Goal: Navigation & Orientation: Find specific page/section

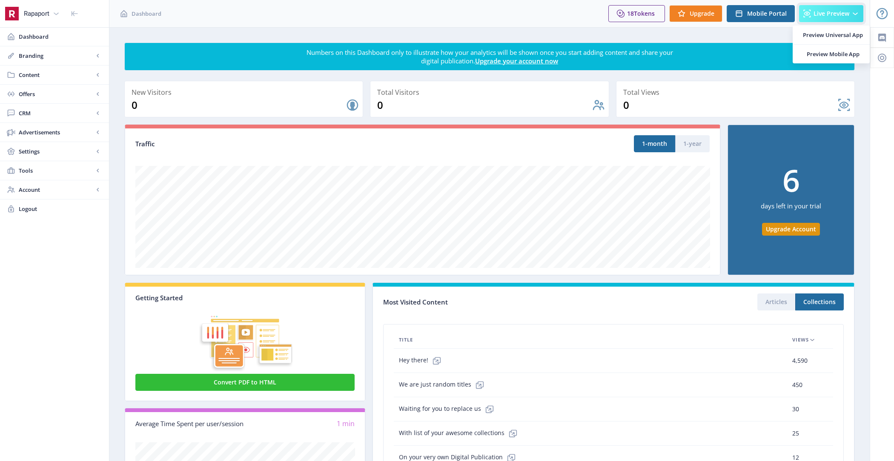
click at [855, 14] on icon at bounding box center [855, 13] width 9 height 9
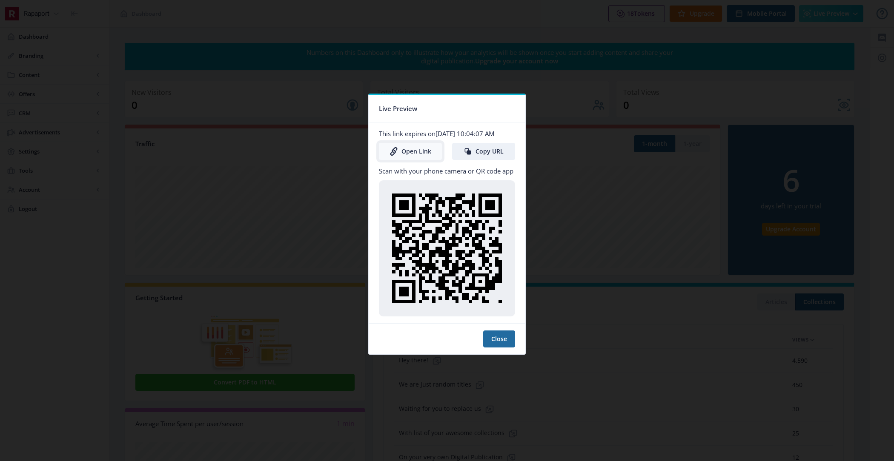
click at [428, 155] on link "Open Link" at bounding box center [410, 151] width 63 height 17
click at [320, 41] on div at bounding box center [447, 230] width 894 height 461
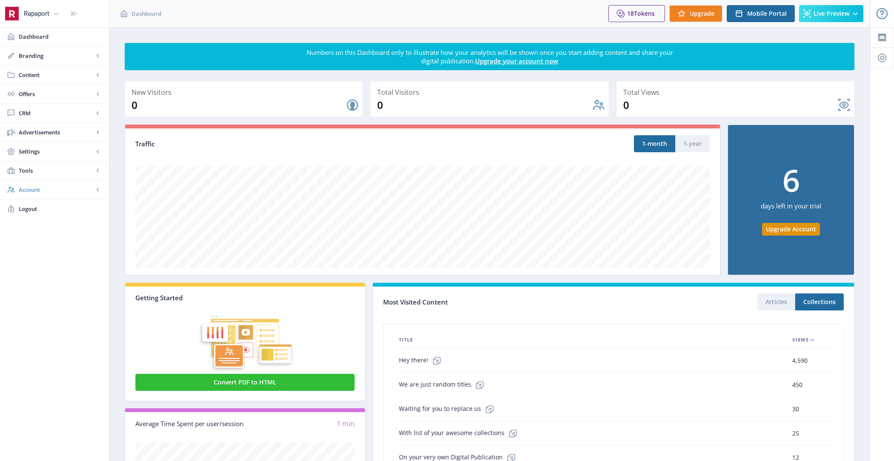
click at [37, 189] on span "Account" at bounding box center [56, 190] width 75 height 9
click at [75, 208] on span "Profile" at bounding box center [63, 209] width 73 height 9
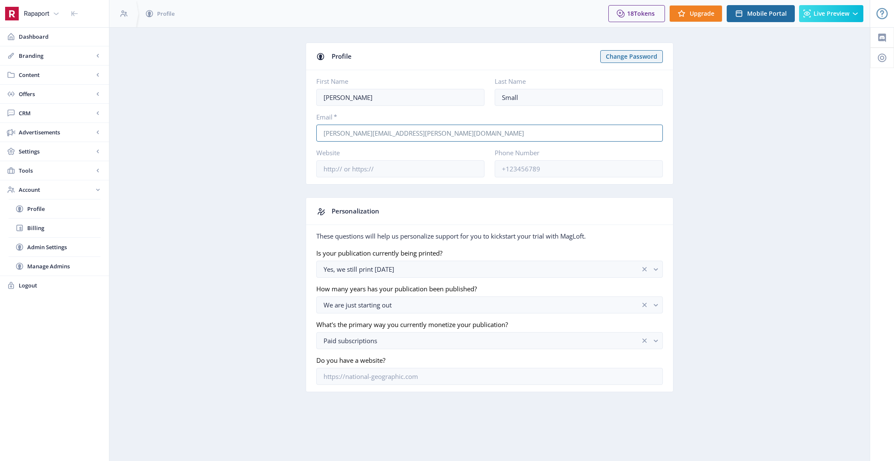
drag, startPoint x: 428, startPoint y: 131, endPoint x: 274, endPoint y: 131, distance: 154.0
click at [274, 131] on app-account-profile "Profile Change Password First Name [PERSON_NAME] Name Small Email * [PERSON_NAM…" at bounding box center [489, 224] width 730 height 363
click at [45, 78] on span "Content" at bounding box center [56, 75] width 75 height 9
click at [55, 117] on link "Collections" at bounding box center [55, 113] width 92 height 19
